Goal: Task Accomplishment & Management: Complete application form

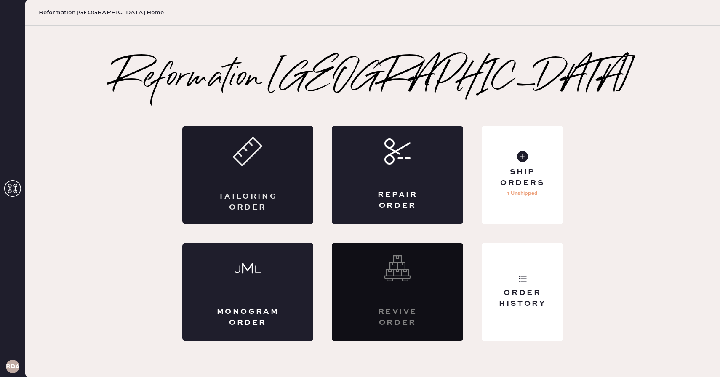
click at [254, 176] on div "Tailoring Order" at bounding box center [247, 175] width 131 height 99
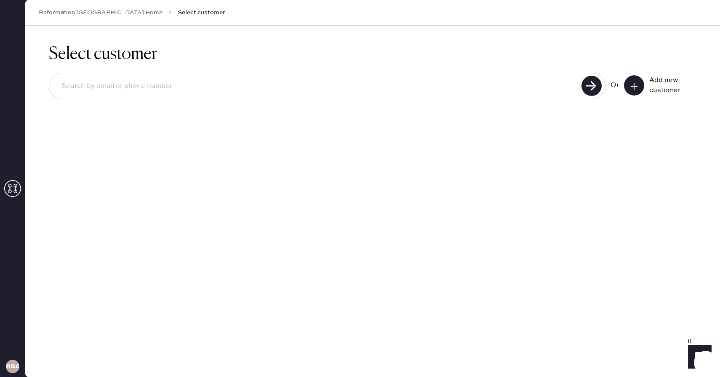
click at [179, 85] on input at bounding box center [316, 86] width 525 height 19
type input "[EMAIL_ADDRESS][DOMAIN_NAME]"
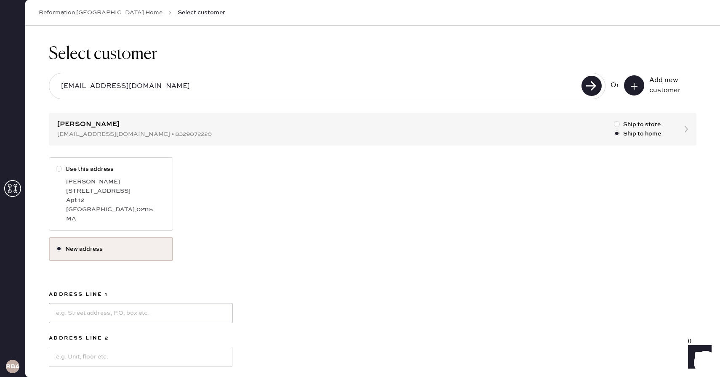
click at [108, 310] on input at bounding box center [141, 313] width 184 height 20
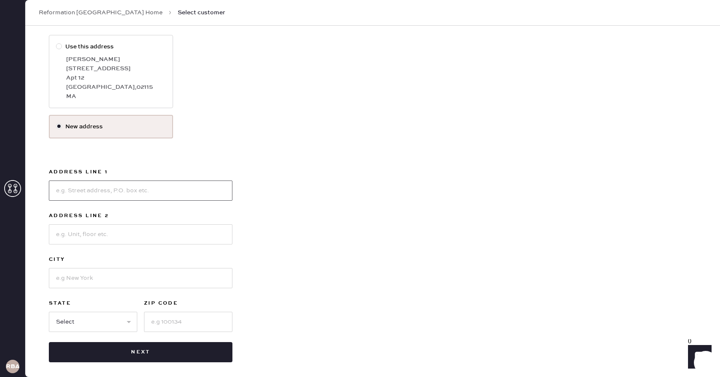
scroll to position [126, 0]
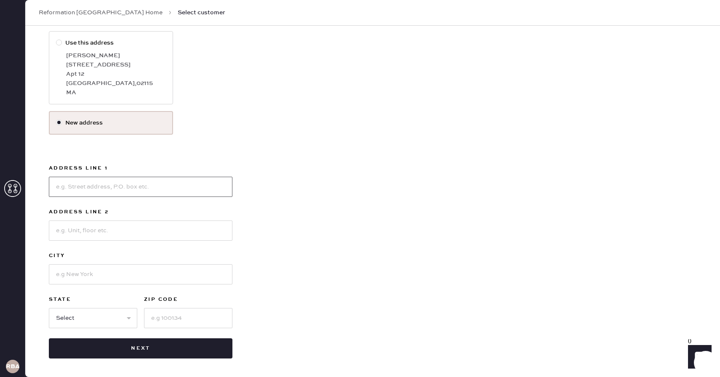
click at [64, 193] on input at bounding box center [141, 187] width 184 height 20
type input "[STREET_ADDRESS]"
click at [67, 270] on input at bounding box center [141, 275] width 184 height 20
type input "Brookline"
click at [56, 321] on select "Select AK AL AR AZ CA CO CT [GEOGRAPHIC_DATA] DE FL [GEOGRAPHIC_DATA] HI [GEOGR…" at bounding box center [93, 318] width 88 height 20
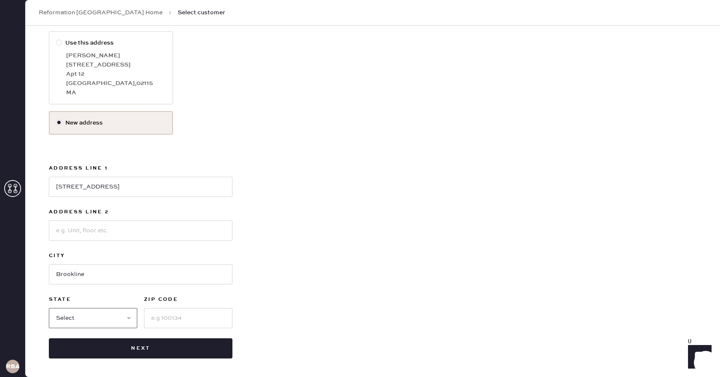
select select "MA"
click at [49, 308] on select "Select AK AL AR AZ CA CO CT [GEOGRAPHIC_DATA] DE FL [GEOGRAPHIC_DATA] HI [GEOGR…" at bounding box center [93, 318] width 88 height 20
click at [166, 320] on input at bounding box center [188, 318] width 88 height 20
type input "02445"
click at [308, 262] on div "Use this address [PERSON_NAME] [STREET_ADDRESS] New address Address Line [GEOGR…" at bounding box center [373, 195] width 648 height 328
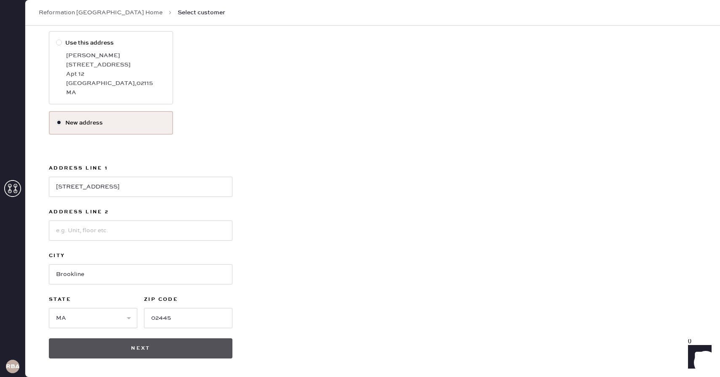
click at [158, 348] on button "Next" at bounding box center [141, 349] width 184 height 20
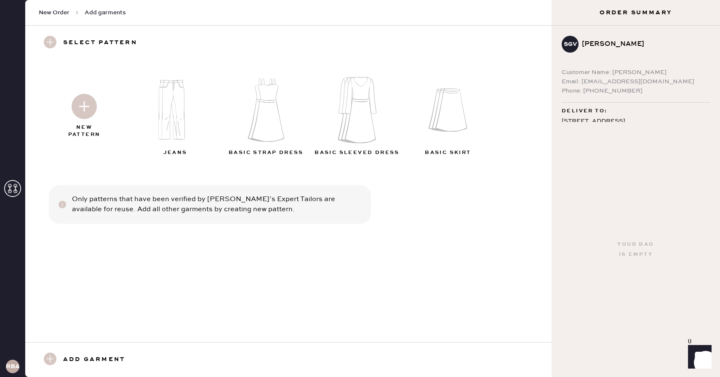
click at [83, 112] on img at bounding box center [84, 106] width 25 height 25
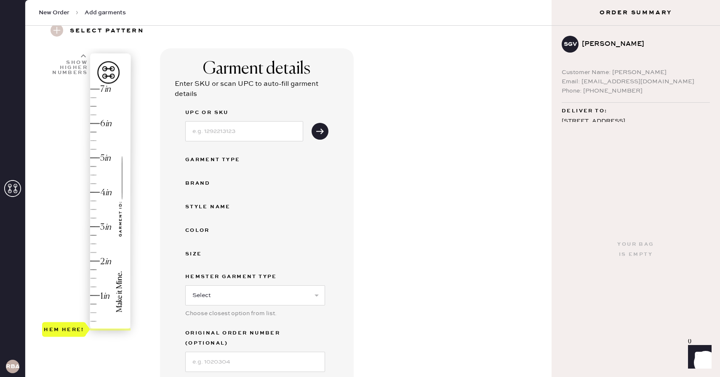
scroll to position [63, 0]
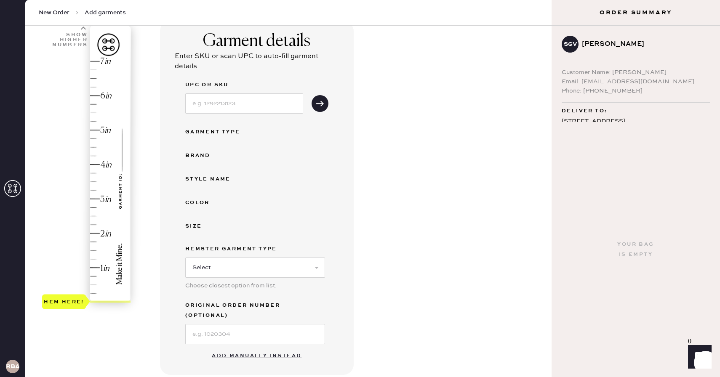
click at [249, 348] on button "Add manually instead" at bounding box center [257, 356] width 100 height 17
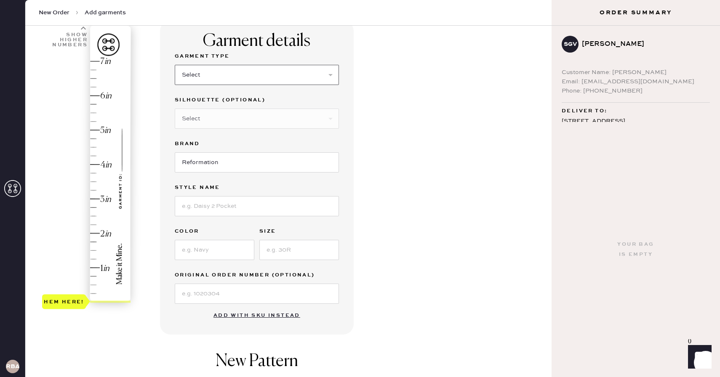
click at [230, 79] on select "Select Basic Skirt Jeans Leggings Pants Shorts Basic Sleeved Dress Basic Sleeve…" at bounding box center [257, 75] width 164 height 20
select select "4"
click at [175, 65] on select "Select Basic Skirt Jeans Leggings Pants Shorts Basic Sleeved Dress Basic Sleeve…" at bounding box center [257, 75] width 164 height 20
click at [208, 120] on select "Select Joggers Shorts Cropped Flare Boot Cut Straight Skinny Other" at bounding box center [257, 119] width 164 height 20
select select "11"
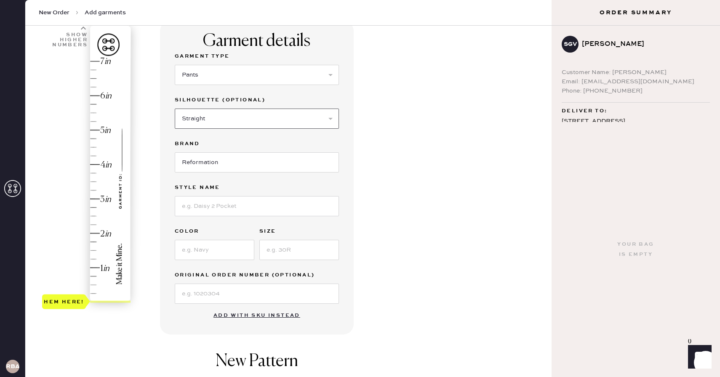
click at [175, 109] on select "Select Joggers Shorts Cropped Flare Boot Cut Straight Skinny Other" at bounding box center [257, 119] width 164 height 20
click at [272, 249] on input at bounding box center [299, 250] width 80 height 20
type input "6"
click at [211, 252] on input at bounding box center [215, 250] width 80 height 20
type input "gray pinstripe"
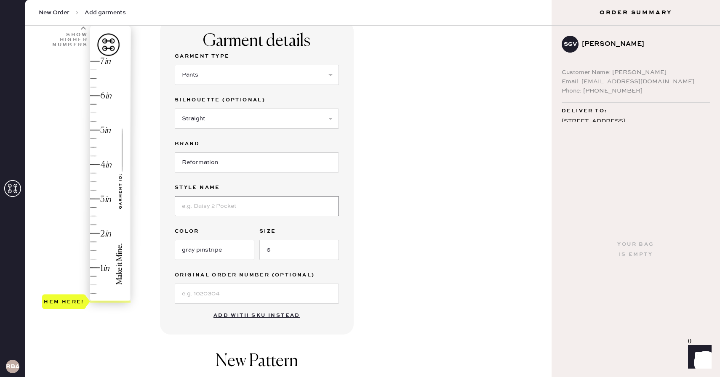
click at [225, 210] on input at bounding box center [257, 206] width 164 height 20
type input "Trouser"
click at [158, 315] on div "1 in 2 in 3 in 4 in 5 in 6 in 7 in Show higher numbers Show lower numbers Hem h…" at bounding box center [288, 260] width 513 height 478
type input "2.5"
drag, startPoint x: 70, startPoint y: 302, endPoint x: 72, endPoint y: 215, distance: 87.2
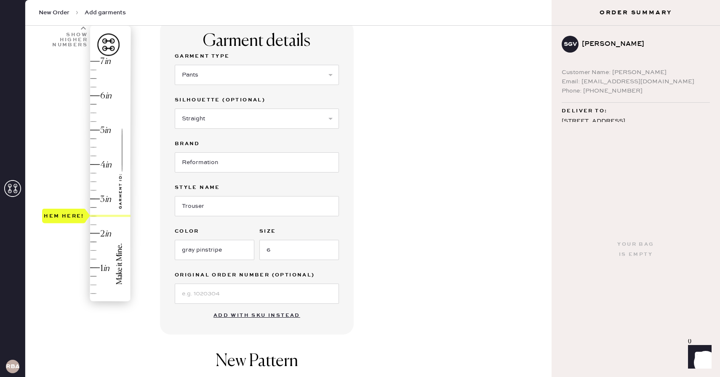
click at [72, 215] on div "Hem here!" at bounding box center [64, 216] width 40 height 10
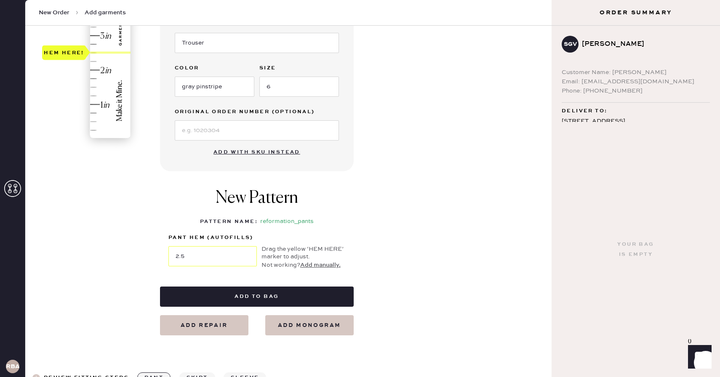
scroll to position [231, 0]
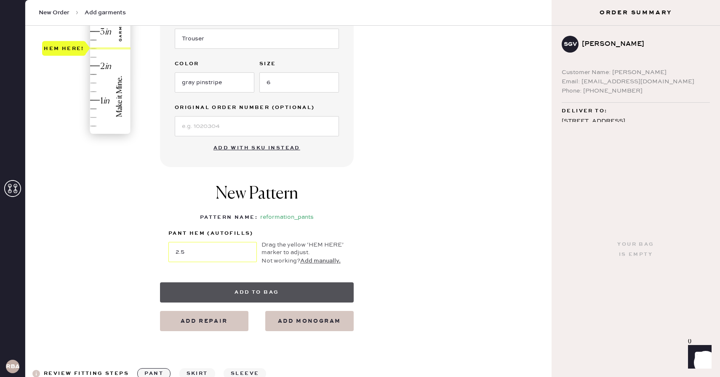
click at [244, 290] on button "Add to bag" at bounding box center [257, 293] width 194 height 20
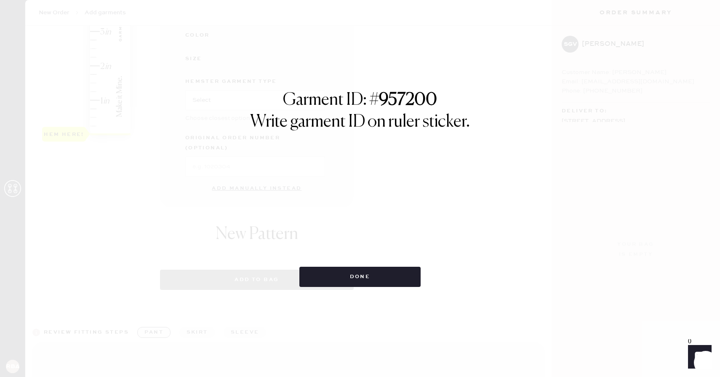
select select "4"
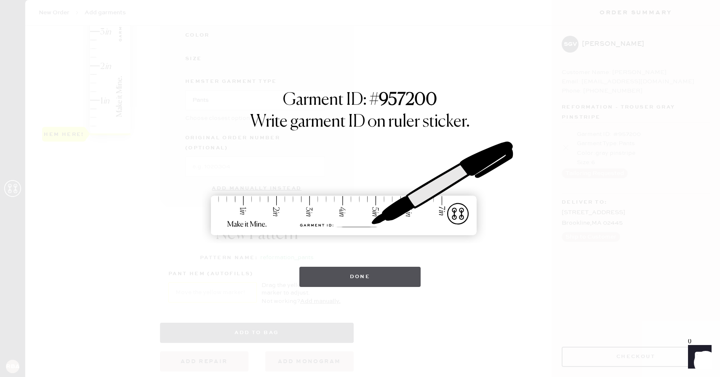
click at [376, 269] on button "Done" at bounding box center [360, 277] width 122 height 20
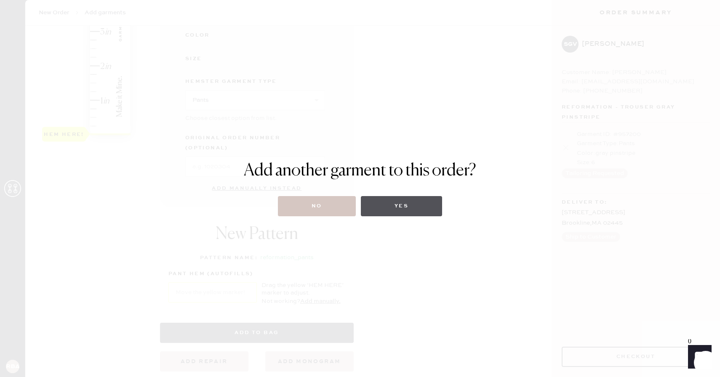
click at [407, 205] on button "Yes" at bounding box center [401, 206] width 81 height 20
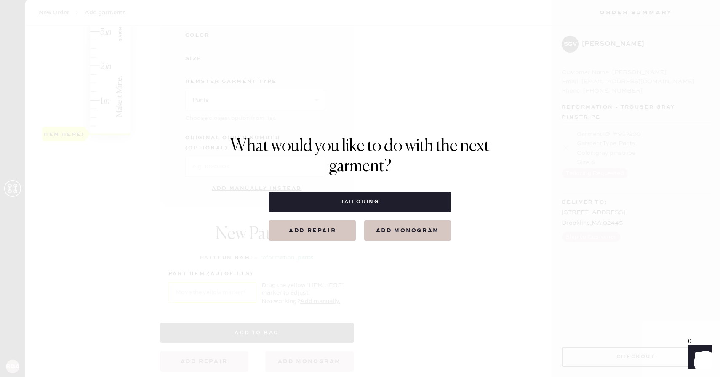
click at [407, 205] on button "Tailoring" at bounding box center [360, 202] width 182 height 20
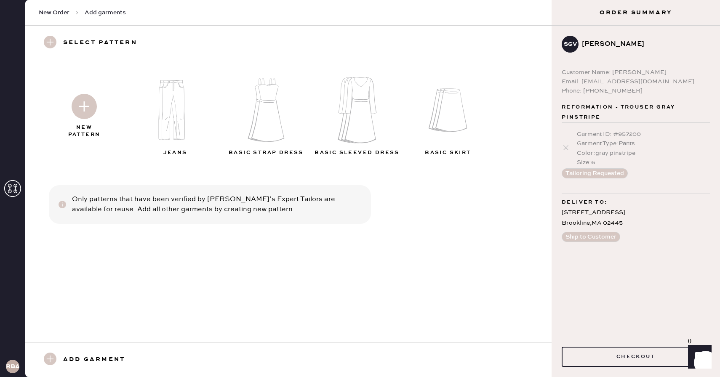
click at [83, 111] on img at bounding box center [84, 106] width 25 height 25
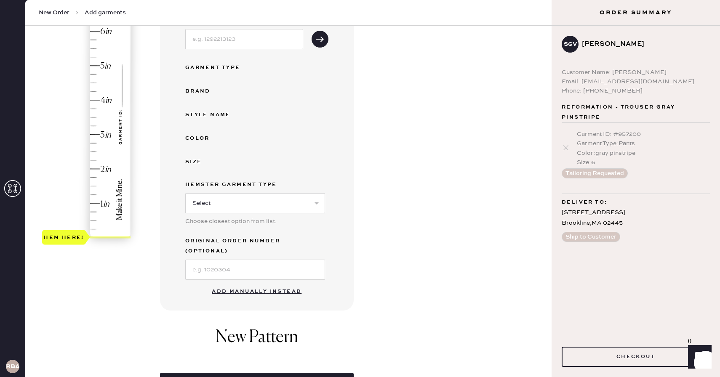
scroll to position [146, 0]
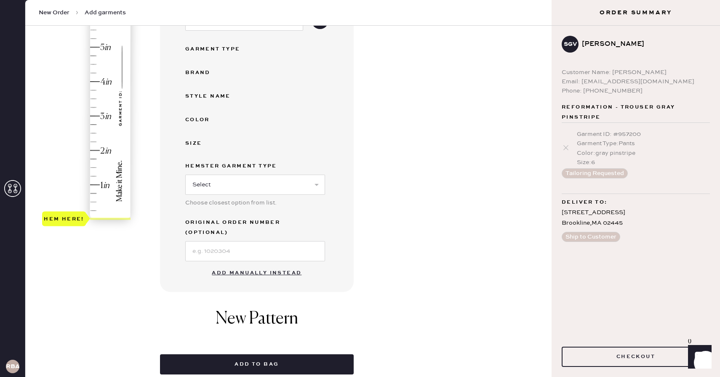
click at [236, 267] on button "Add manually instead" at bounding box center [257, 273] width 100 height 17
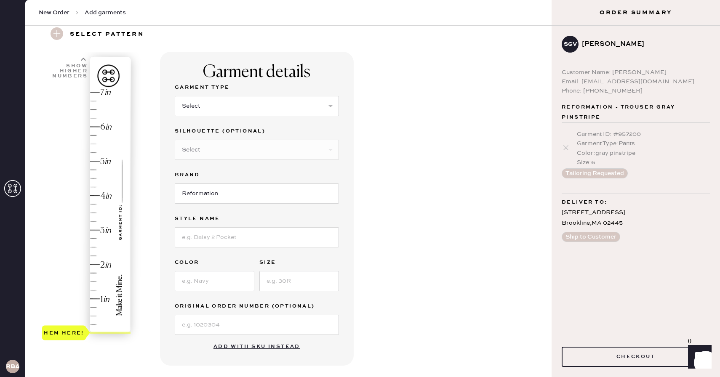
scroll to position [31, 0]
click at [340, 152] on div "Garment details Garment Type Select Basic Skirt Jeans Leggings Pants Shorts Bas…" at bounding box center [257, 210] width 194 height 314
click at [271, 106] on select "Select Basic Skirt Jeans Leggings Pants Shorts Basic Sleeved Dress Basic Sleeve…" at bounding box center [257, 107] width 164 height 20
select select "4"
click at [175, 97] on select "Select Basic Skirt Jeans Leggings Pants Shorts Basic Sleeved Dress Basic Sleeve…" at bounding box center [257, 107] width 164 height 20
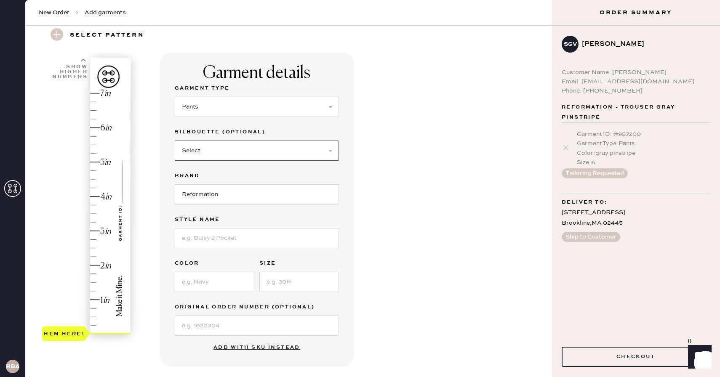
click at [242, 148] on select "Select Joggers Shorts Cropped Flare Boot Cut Straight Skinny Other" at bounding box center [257, 151] width 164 height 20
select select "11"
click at [175, 141] on select "Select Joggers Shorts Cropped Flare Boot Cut Straight Skinny Other" at bounding box center [257, 151] width 164 height 20
click at [202, 236] on input at bounding box center [257, 238] width 164 height 20
type input "Trouser"
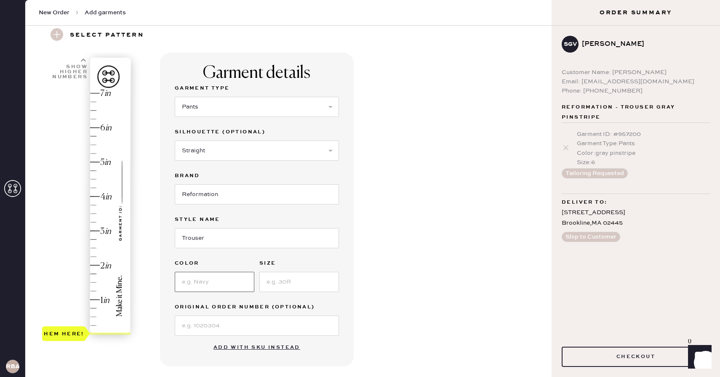
click at [195, 284] on input at bounding box center [215, 282] width 80 height 20
type input "Black"
click at [270, 285] on input at bounding box center [299, 282] width 80 height 20
drag, startPoint x: 205, startPoint y: 244, endPoint x: 185, endPoint y: 241, distance: 20.5
click at [185, 241] on input "Trouser" at bounding box center [257, 238] width 164 height 20
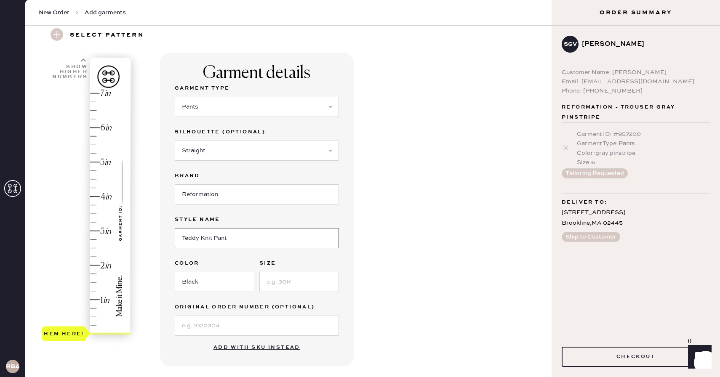
type input "Teddy Knit Pant"
click at [276, 283] on input at bounding box center [299, 282] width 80 height 20
type input "6"
click at [438, 269] on div "Garment details Garment Type Select Basic Skirt Jeans Leggings Pants Shorts Bas…" at bounding box center [352, 292] width 385 height 478
type input "3"
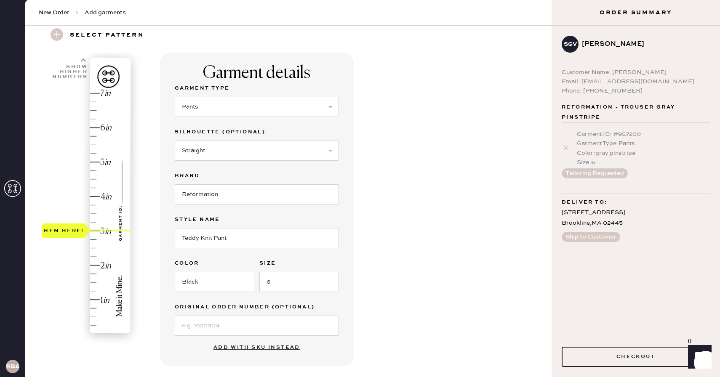
drag, startPoint x: 76, startPoint y: 337, endPoint x: 83, endPoint y: 236, distance: 101.3
click at [83, 236] on div "Hem here!" at bounding box center [64, 231] width 44 height 15
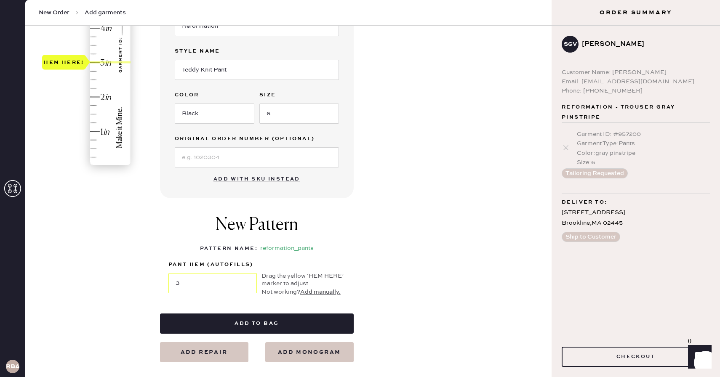
scroll to position [205, 0]
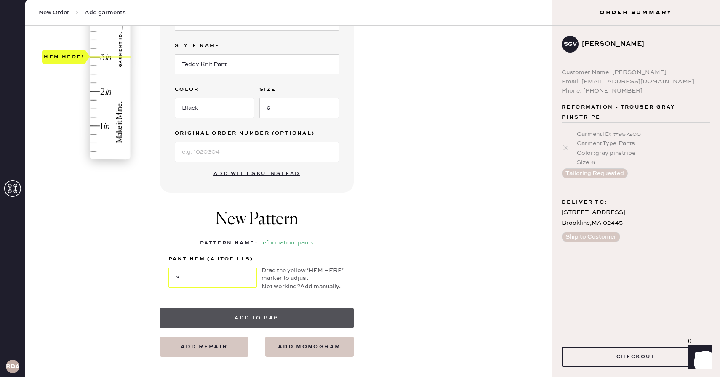
click at [251, 319] on button "Add to bag" at bounding box center [257, 318] width 194 height 20
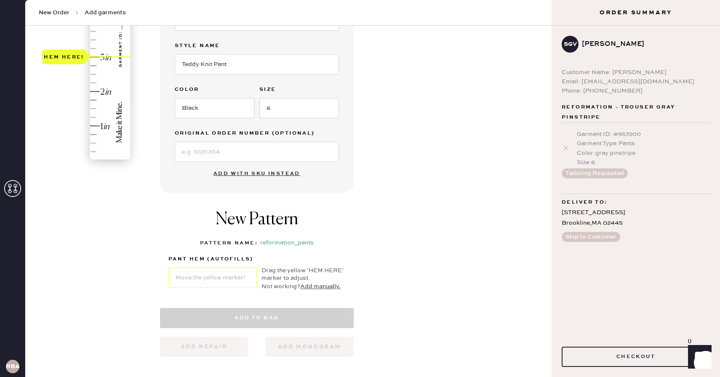
select select "4"
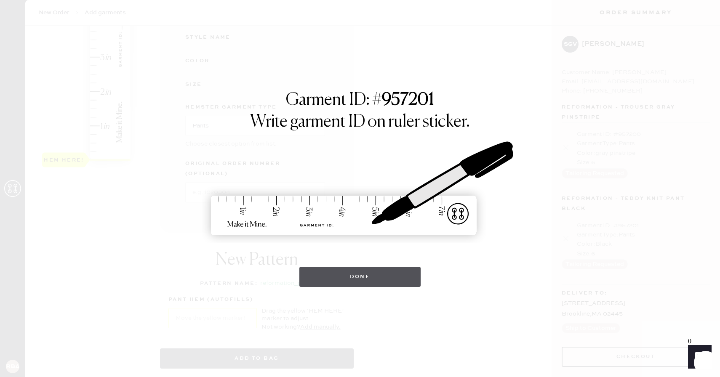
click at [349, 282] on button "Done" at bounding box center [360, 277] width 122 height 20
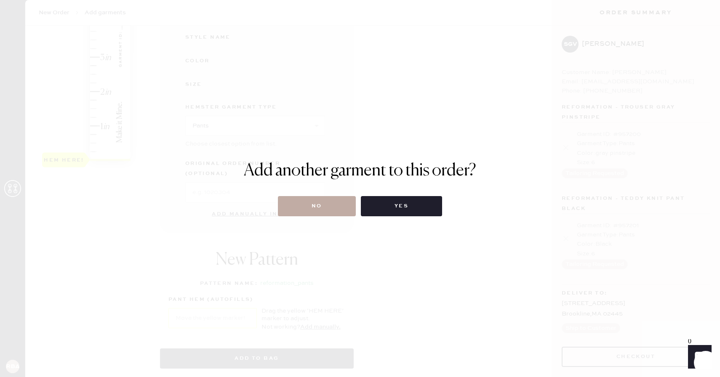
click at [317, 212] on button "No" at bounding box center [317, 206] width 78 height 20
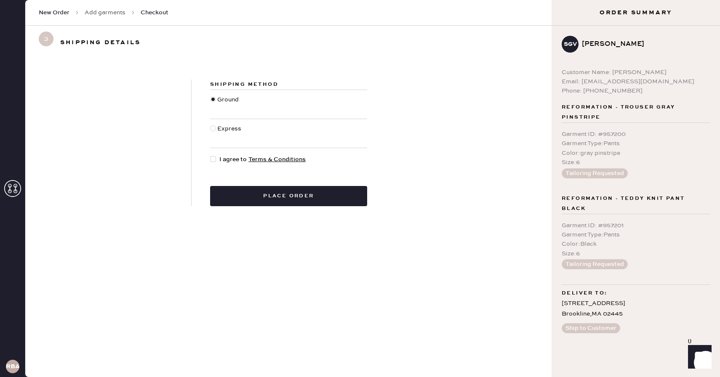
click at [212, 162] on div at bounding box center [214, 159] width 9 height 9
click at [211, 155] on input "I agree to Terms & Conditions" at bounding box center [210, 155] width 0 height 0
checkbox input "true"
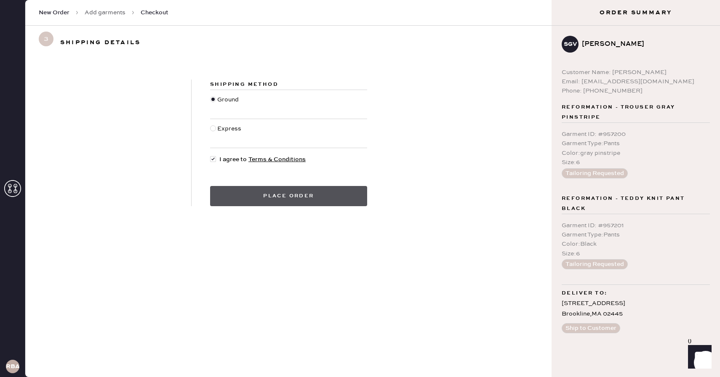
click at [306, 192] on button "Place order" at bounding box center [288, 196] width 157 height 20
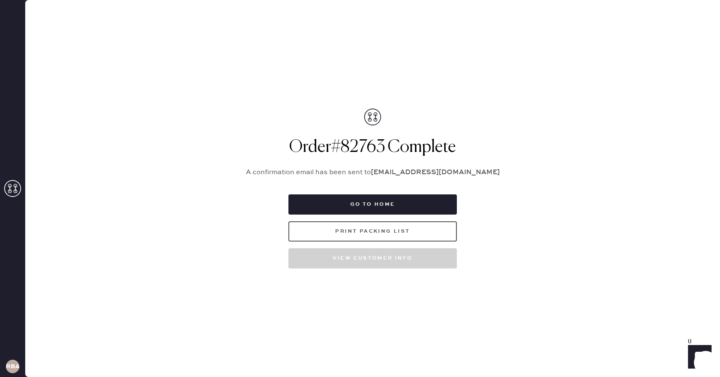
click at [355, 229] on button "Print Packing List" at bounding box center [373, 232] width 168 height 20
